Goal: Task Accomplishment & Management: Use online tool/utility

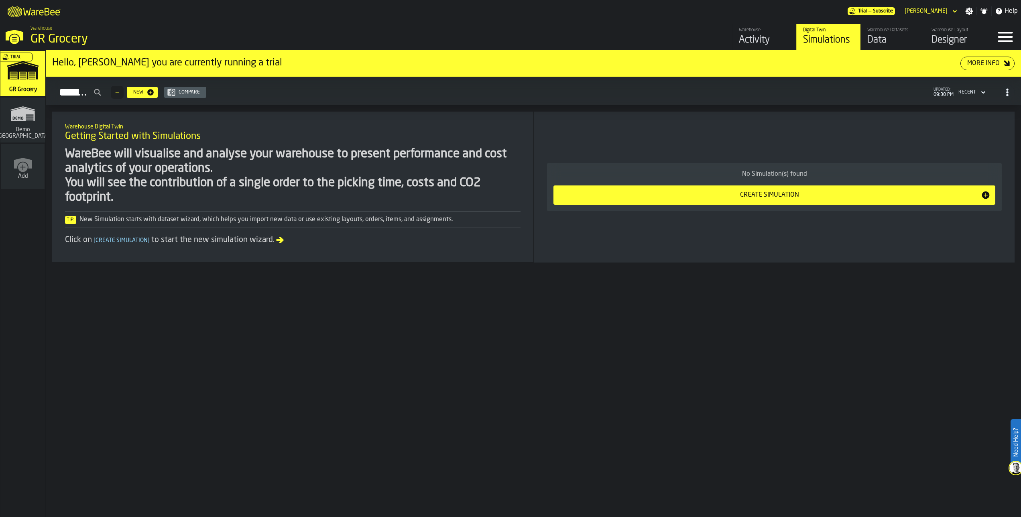
click at [643, 328] on div "Hello, Sandhya you are currently running a trial More Info Simulations — New Co…" at bounding box center [534, 283] width 976 height 467
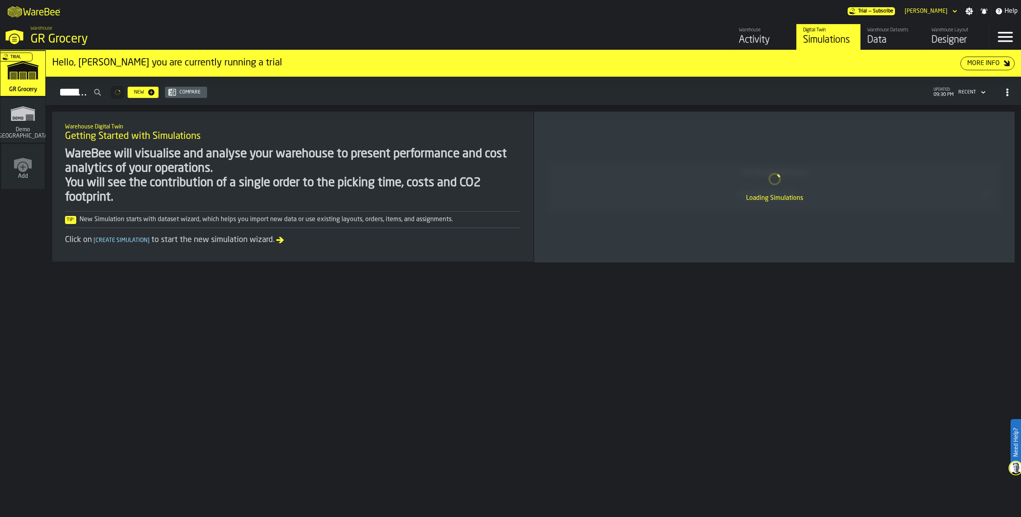
click at [940, 39] on div "Designer" at bounding box center [957, 40] width 51 height 13
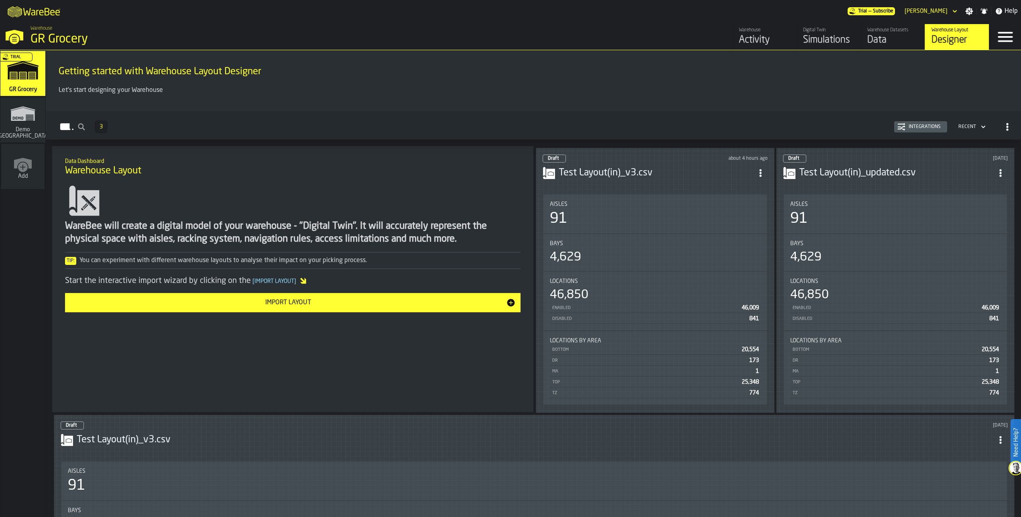
scroll to position [220, 0]
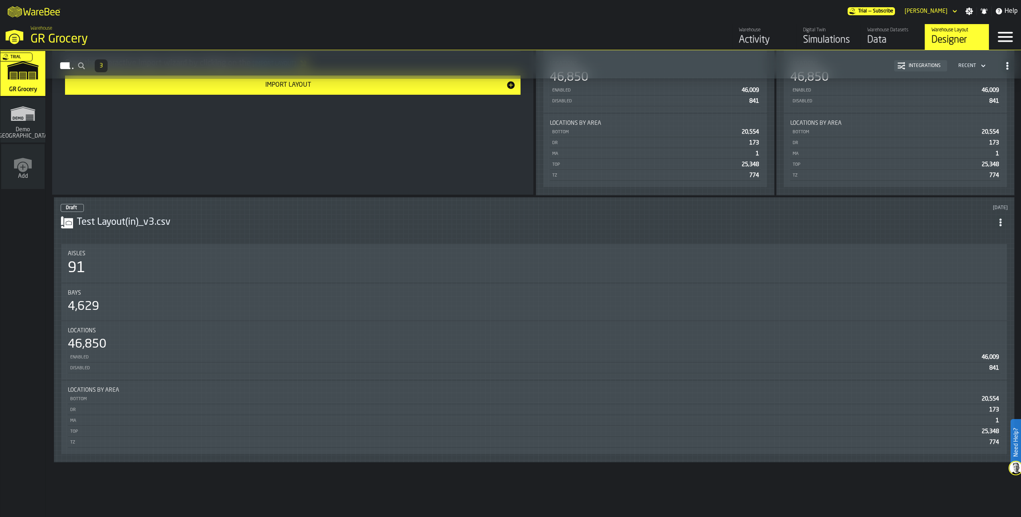
click at [577, 265] on div "91" at bounding box center [534, 268] width 933 height 16
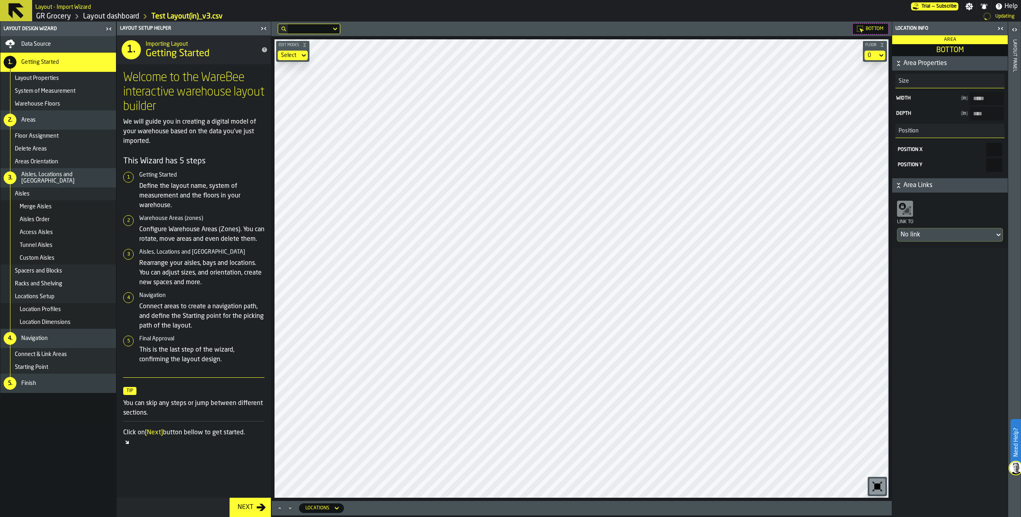
type input "****"
type input "******"
type input "****"
type input "********"
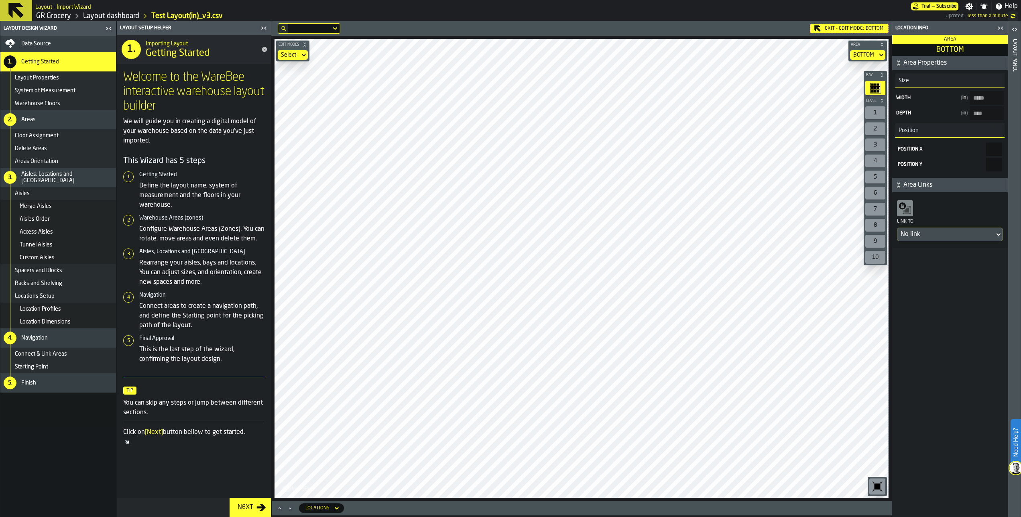
type input "*****"
type input "****"
click at [53, 221] on div "Aisles Order" at bounding box center [66, 219] width 93 height 6
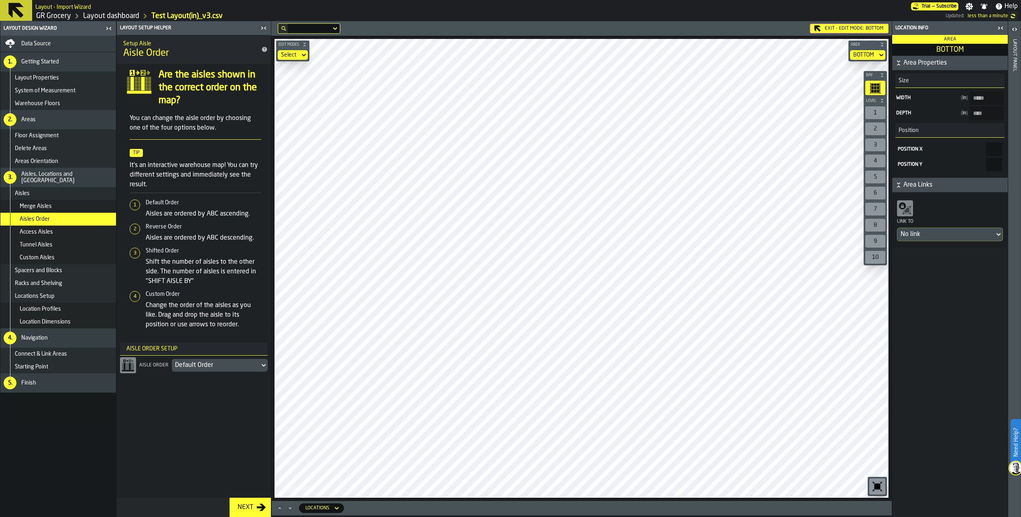
click at [251, 506] on div "Next" at bounding box center [245, 508] width 22 height 10
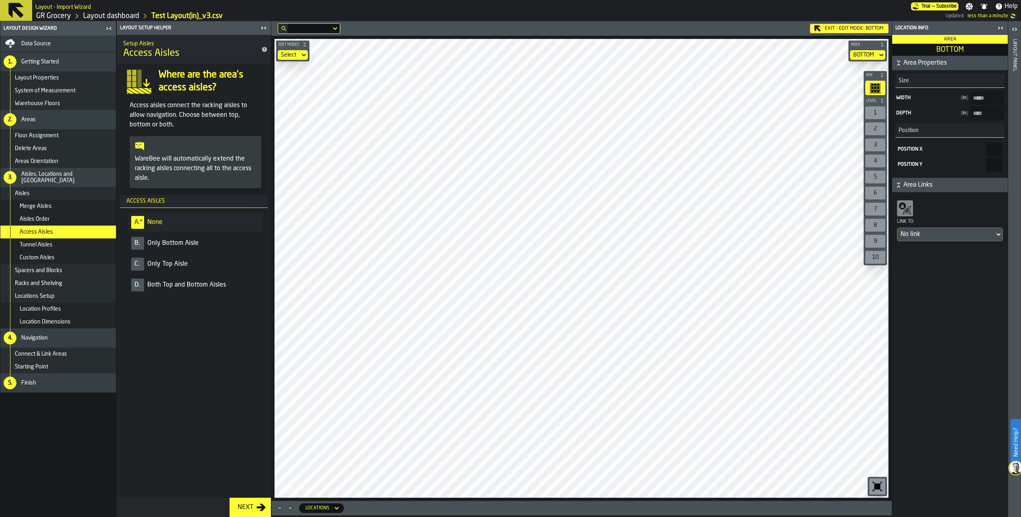
click at [66, 222] on div "Aisles Order" at bounding box center [66, 219] width 93 height 6
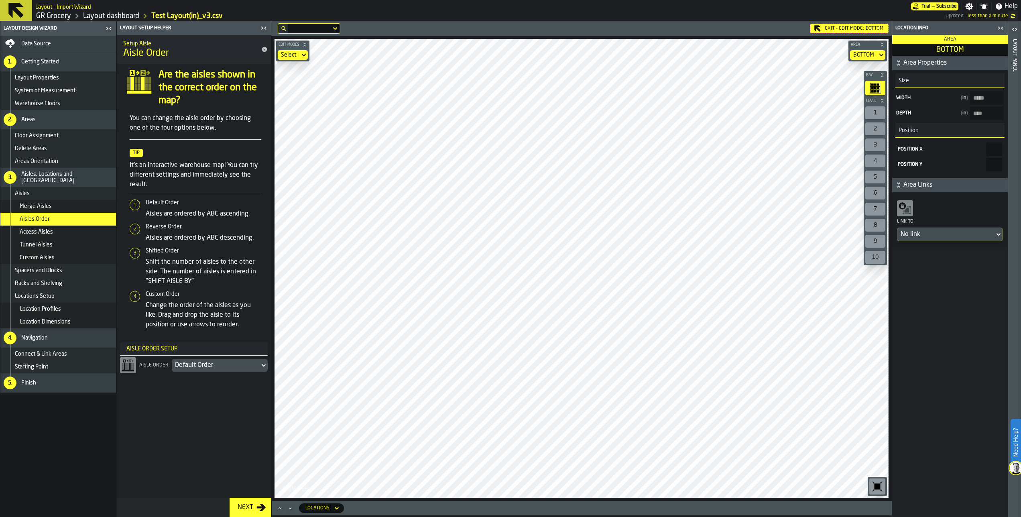
click at [203, 361] on div "Default Order" at bounding box center [215, 366] width 81 height 10
click at [183, 446] on div "Custom Order" at bounding box center [194, 443] width 138 height 10
click at [225, 365] on div "Custom Order" at bounding box center [215, 366] width 81 height 10
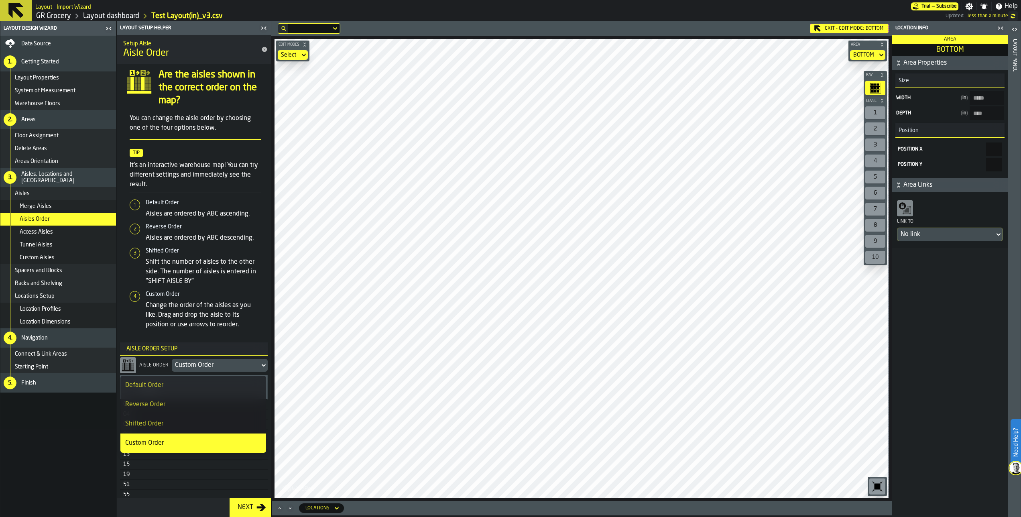
click at [263, 505] on icon "button-Next" at bounding box center [261, 507] width 9 height 7
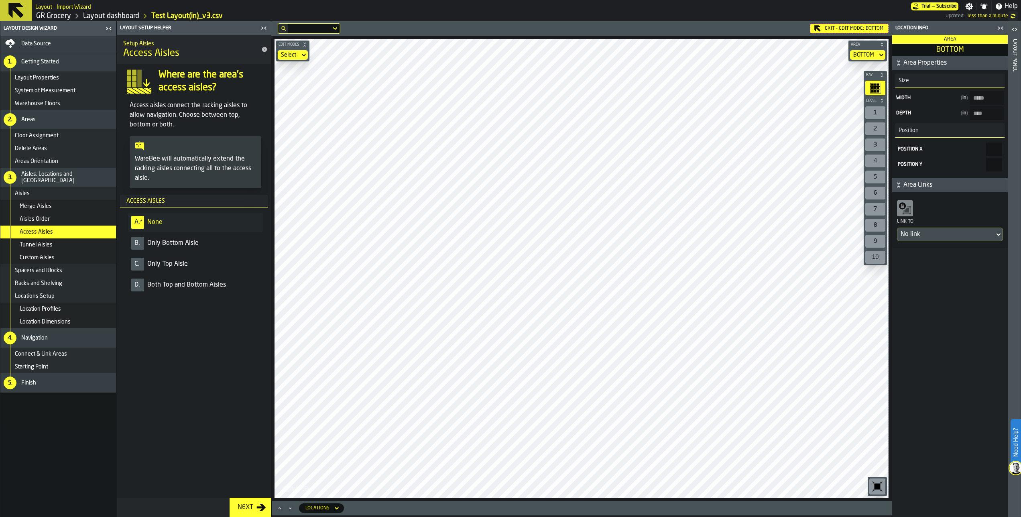
click at [76, 220] on div "Aisles Order" at bounding box center [66, 219] width 93 height 6
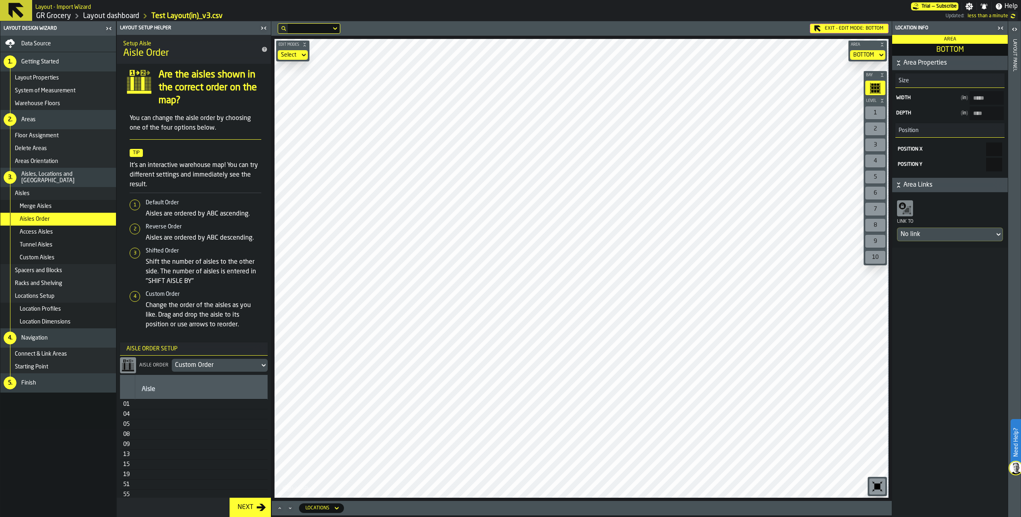
click at [219, 366] on div "Custom Order" at bounding box center [215, 366] width 81 height 10
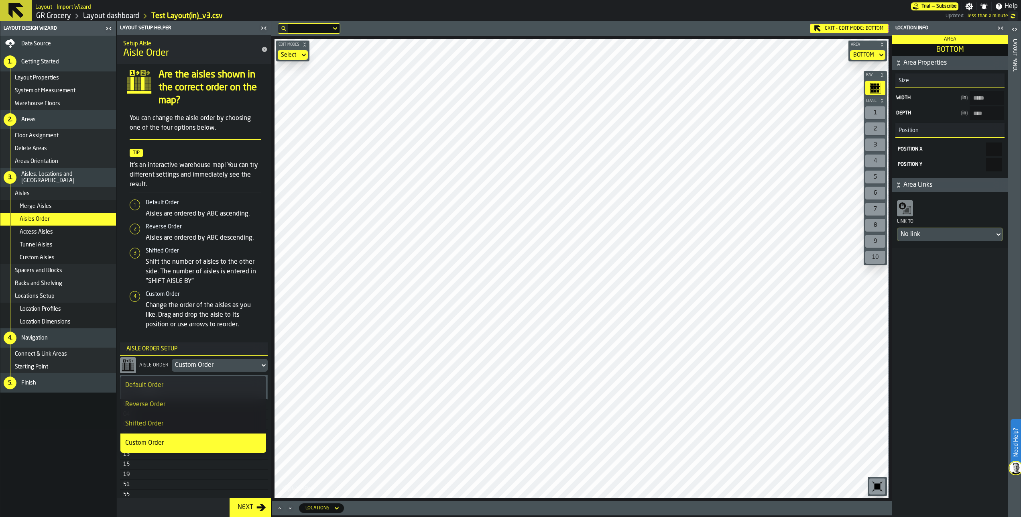
click at [219, 366] on div "Custom Order" at bounding box center [215, 366] width 81 height 10
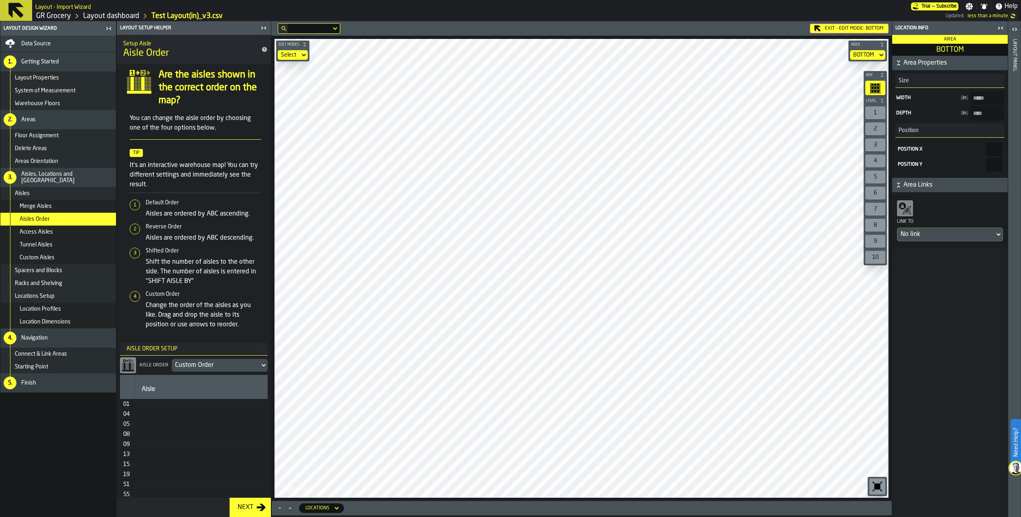
drag, startPoint x: 168, startPoint y: 351, endPoint x: 146, endPoint y: 243, distance: 110.1
click at [146, 243] on div "Are the aisles shown in the correct order on the map? You can change the aisle …" at bounding box center [194, 449] width 154 height 770
drag, startPoint x: 147, startPoint y: 467, endPoint x: 143, endPoint y: 395, distance: 71.6
click at [126, 456] on div "13" at bounding box center [127, 454] width 8 height 6
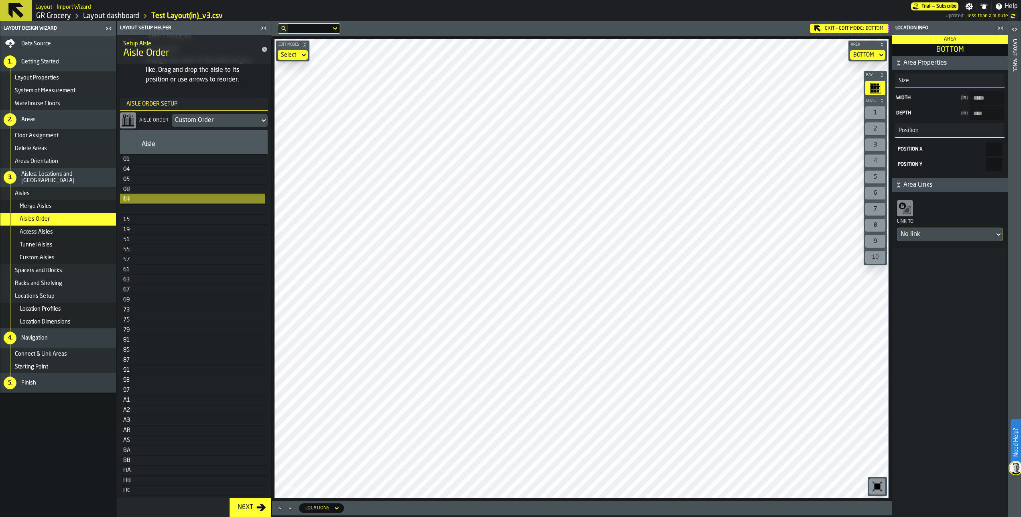
scroll to position [246, 0]
drag, startPoint x: 127, startPoint y: 457, endPoint x: 119, endPoint y: 388, distance: 69.5
click at [119, 388] on div "Are the aisles shown in the correct order on the map? You can change the aisle …" at bounding box center [194, 203] width 154 height 770
click at [281, 511] on icon "Maximize" at bounding box center [280, 508] width 8 height 8
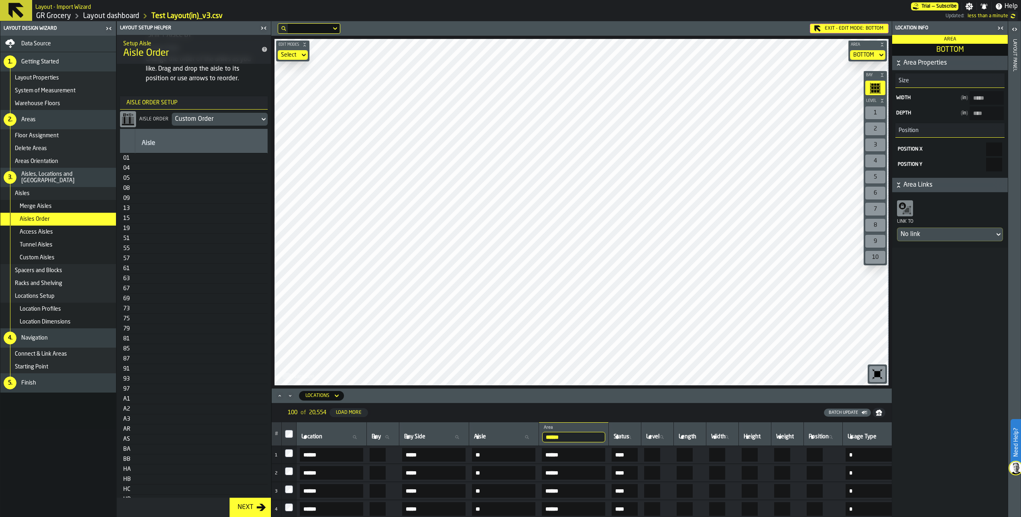
click at [289, 395] on icon "Minimize" at bounding box center [290, 396] width 8 height 8
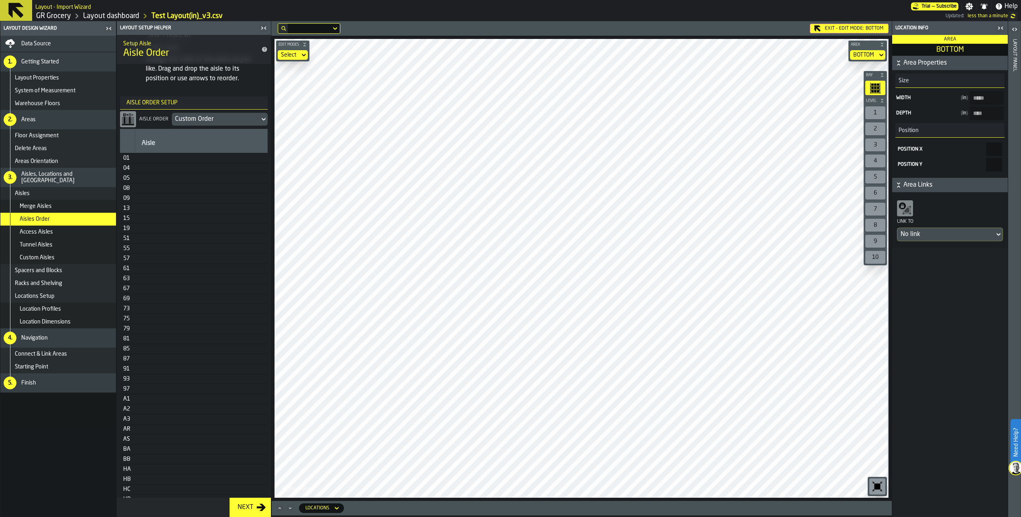
click at [279, 505] on icon "Maximize" at bounding box center [280, 508] width 8 height 8
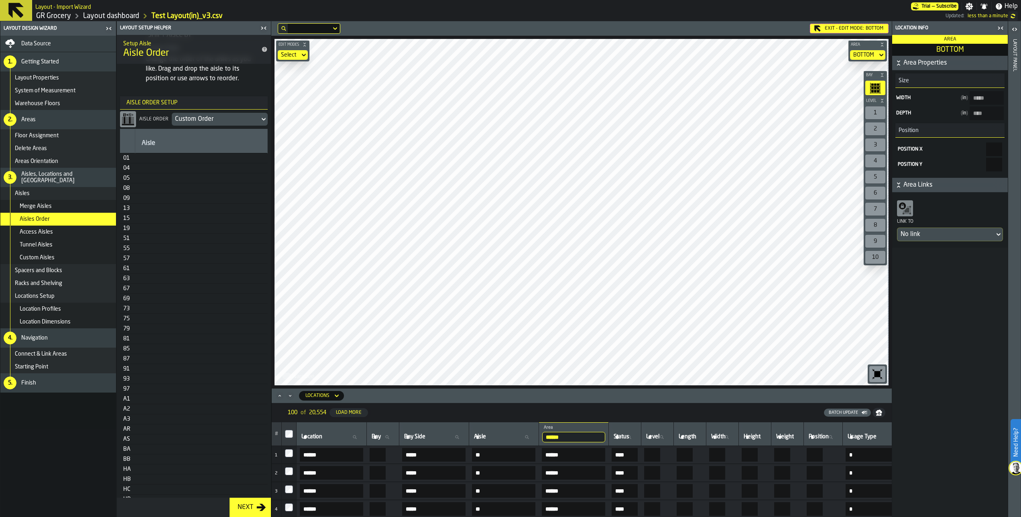
click at [363, 437] on input "Location Location" at bounding box center [331, 437] width 63 height 10
type input "****"
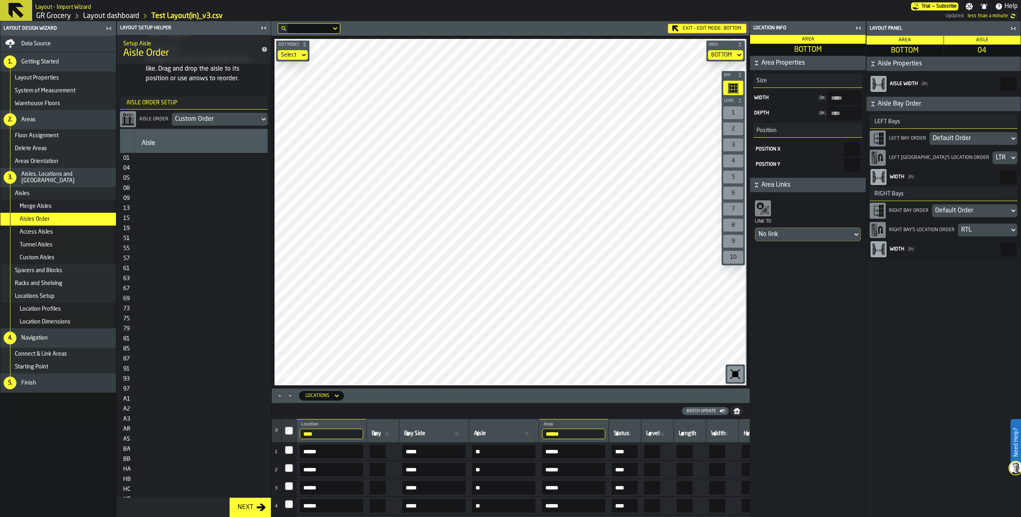
click at [856, 26] on icon "button-toggle-Close me" at bounding box center [859, 28] width 10 height 10
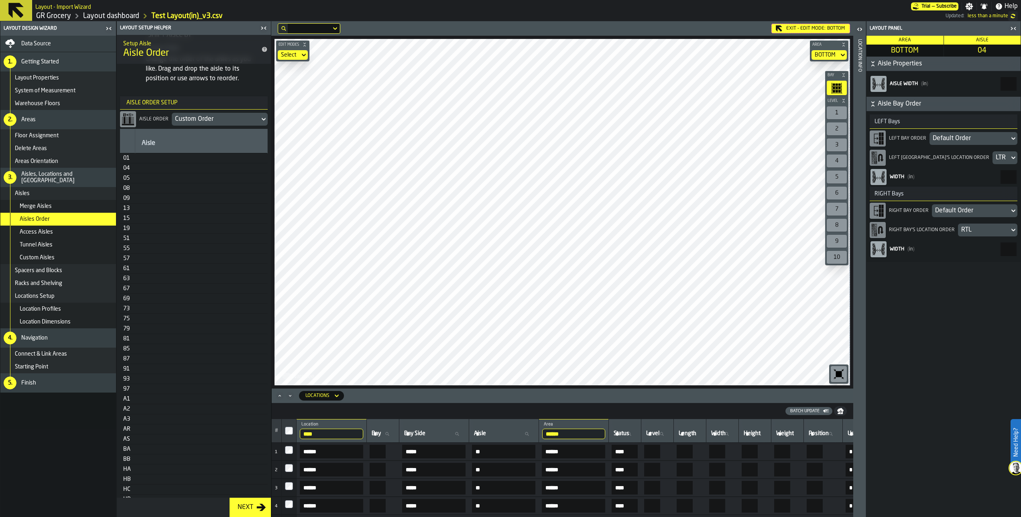
click at [980, 137] on div "Default Order" at bounding box center [969, 139] width 73 height 10
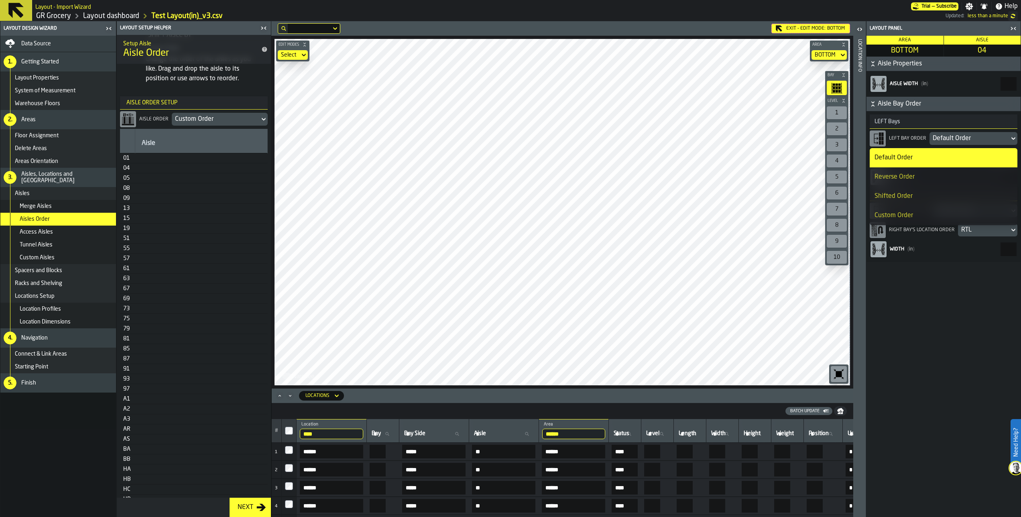
click at [956, 285] on main "Area BOTTOM Aisle 04 Aisle Properties Aisle width ( in ) *** Aisle Bay Order LE…" at bounding box center [944, 276] width 154 height 481
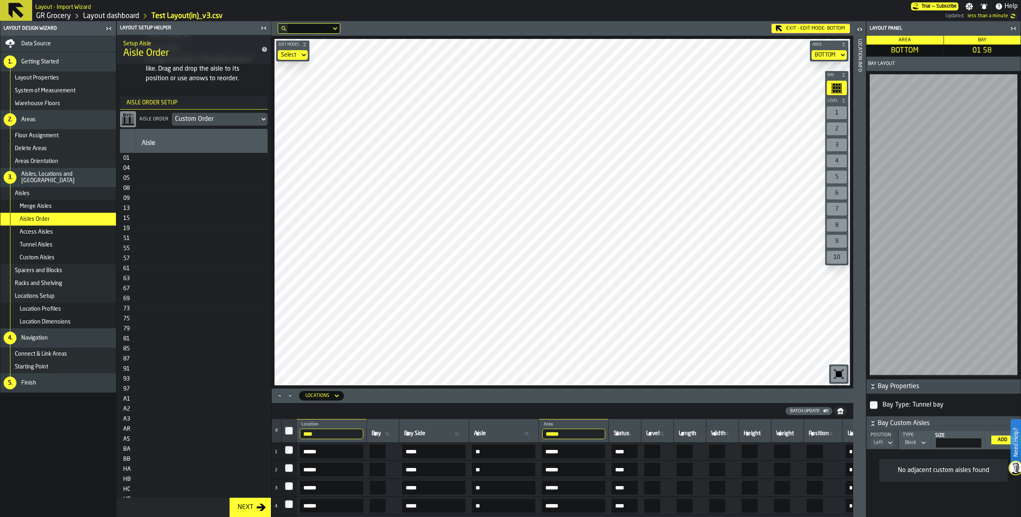
click at [835, 129] on div "2" at bounding box center [837, 128] width 20 height 13
click at [606, 412] on div "Exit - Edit Mode: BOTTOM Edit Modes Select Area BOTTOM Bay Level 1 2 3 4 5 6 7 …" at bounding box center [562, 269] width 582 height 496
click at [593, 409] on div "Exit - Edit Mode: BOTTOM Edit Modes Select Area BOTTOM Bay Level 1 2 3 4 5 6 7 …" at bounding box center [562, 269] width 582 height 496
click at [580, 0] on html "Need Help? Layout - Import Wizard Trial — Subscribe Settings Notifications Help…" at bounding box center [510, 258] width 1021 height 517
click at [585, 9] on main "Layout - Import Wizard Trial — Subscribe Settings Notifications Help GR Grocery…" at bounding box center [510, 258] width 1021 height 517
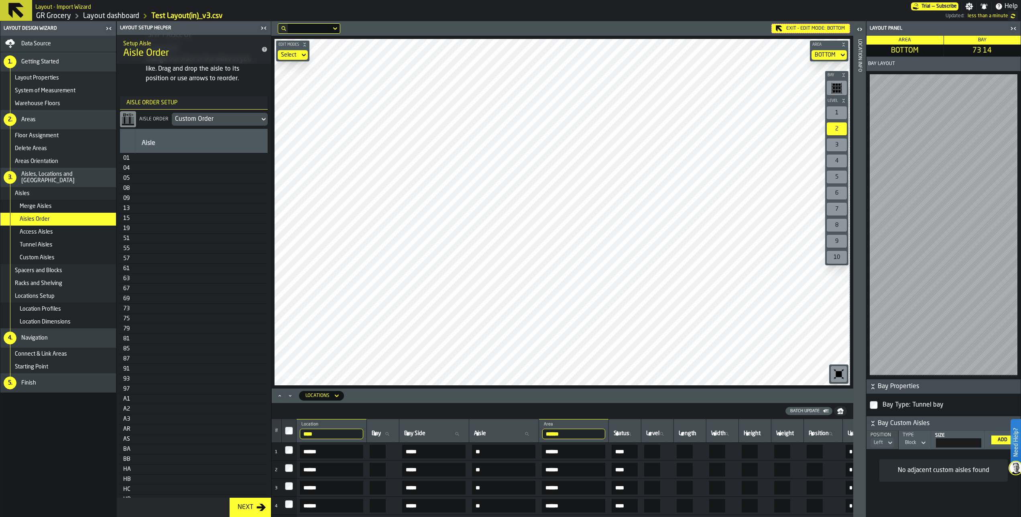
click at [464, 422] on div "Exit - Edit Mode: BOTTOM Edit Modes Select Area BOTTOM Bay Level 1 2 3 4 5 6 7 …" at bounding box center [562, 269] width 582 height 496
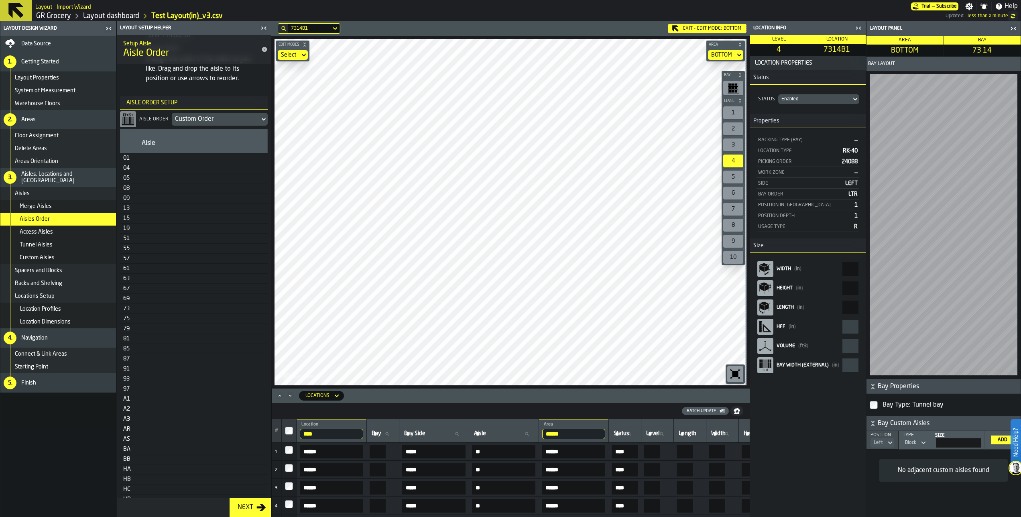
drag, startPoint x: 326, startPoint y: 432, endPoint x: 259, endPoint y: 436, distance: 67.5
click at [259, 436] on main "Layout Design Wizard Data Source 1. Getting Started Layout Properties System of…" at bounding box center [510, 269] width 1021 height 496
type input "******"
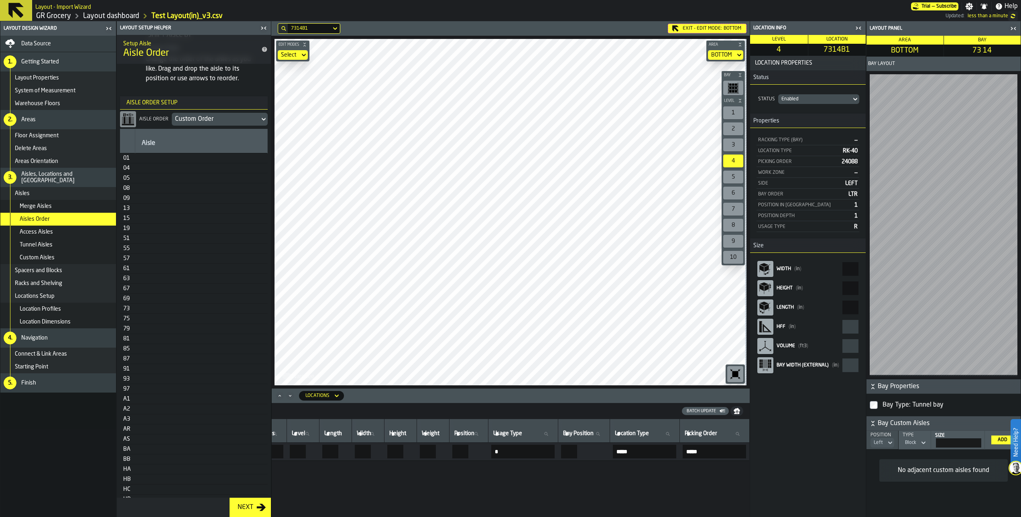
scroll to position [0, 387]
click at [306, 452] on input "*" at bounding box center [298, 452] width 16 height 14
type input "*"
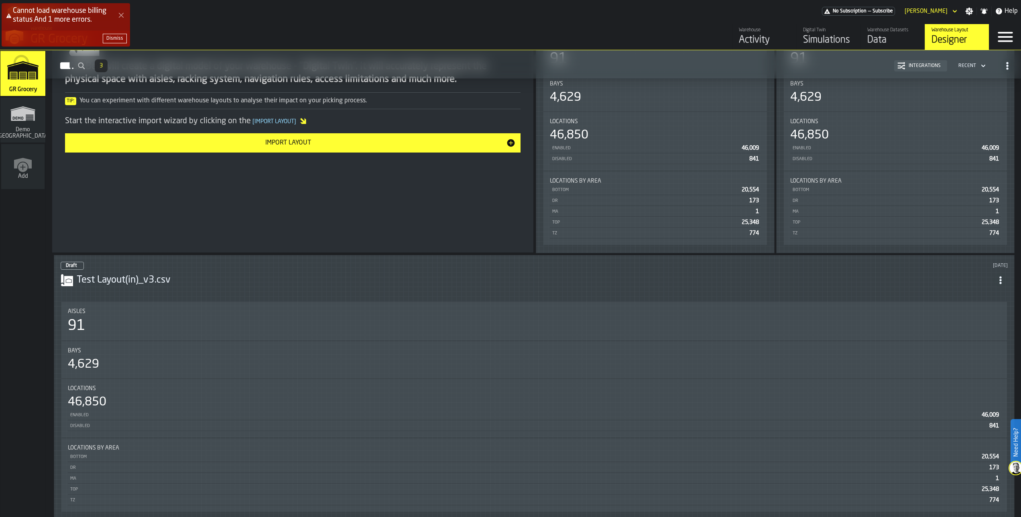
scroll to position [159, 0]
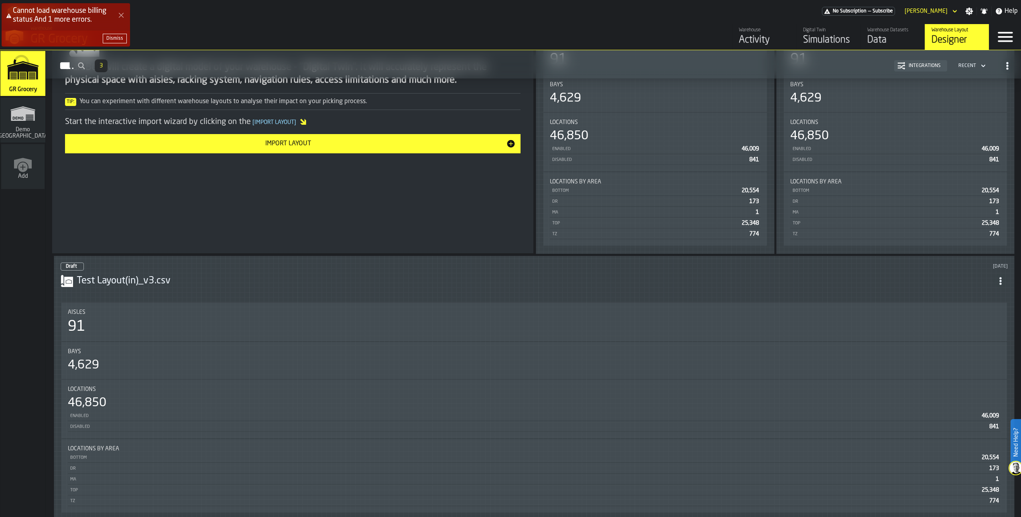
click at [682, 269] on div "Draft [DATE]" at bounding box center [534, 267] width 947 height 8
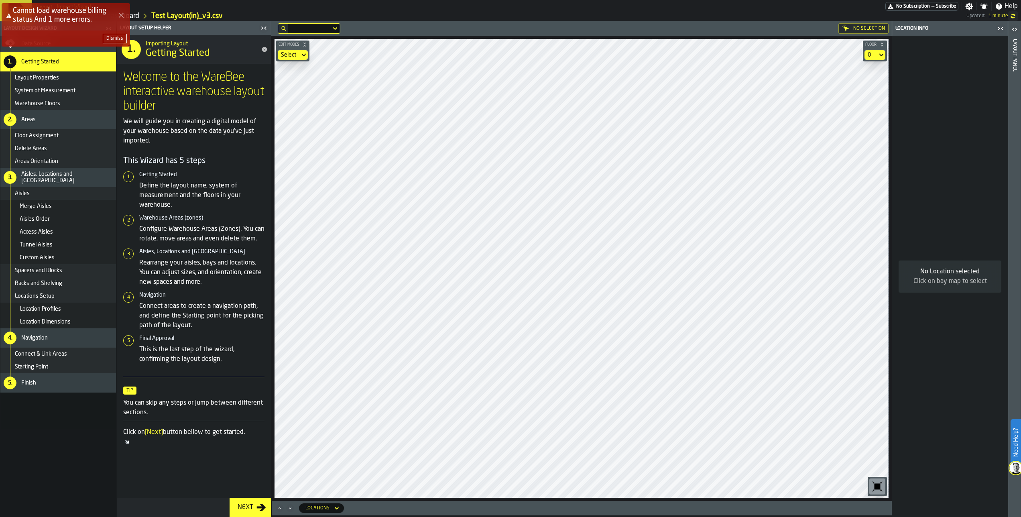
click at [468, 30] on div "Cannot load warehouse billing status And 1 more errors. Dismiss Need Help? Layo…" at bounding box center [510, 258] width 1021 height 517
click at [316, 39] on div "Cannot load warehouse billing status And 1 more errors. Dismiss Need Help? Layo…" at bounding box center [510, 258] width 1021 height 517
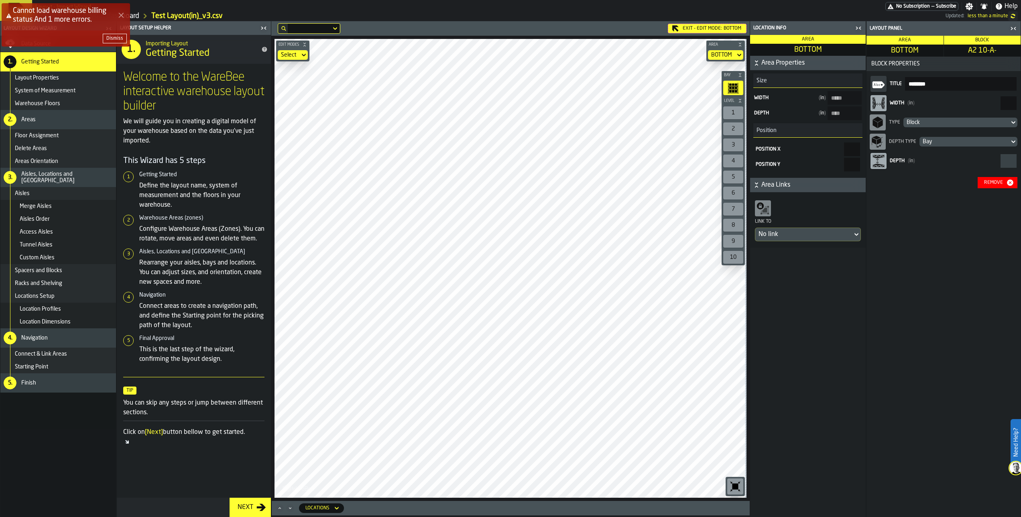
click at [998, 182] on div "Remove" at bounding box center [993, 183] width 25 height 6
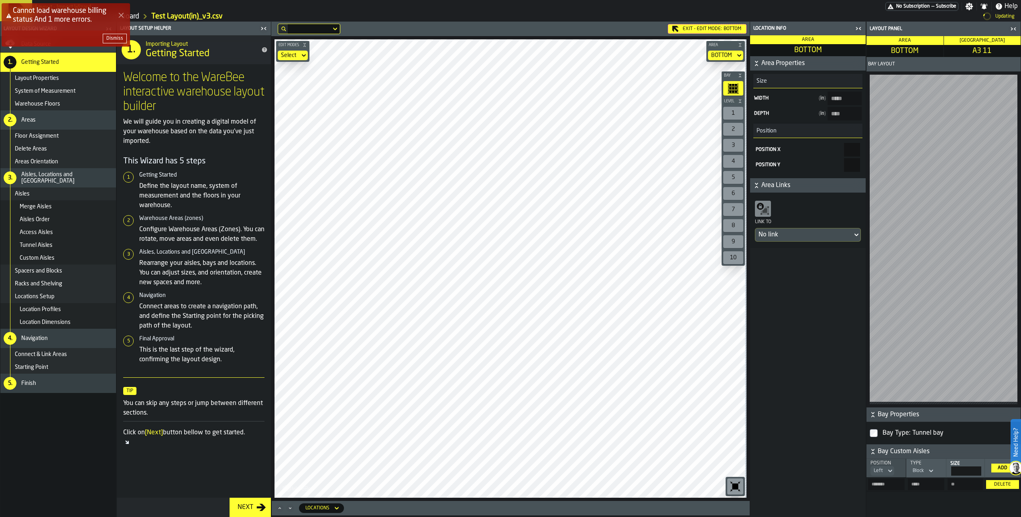
type input "****"
